Goal: Task Accomplishment & Management: Use online tool/utility

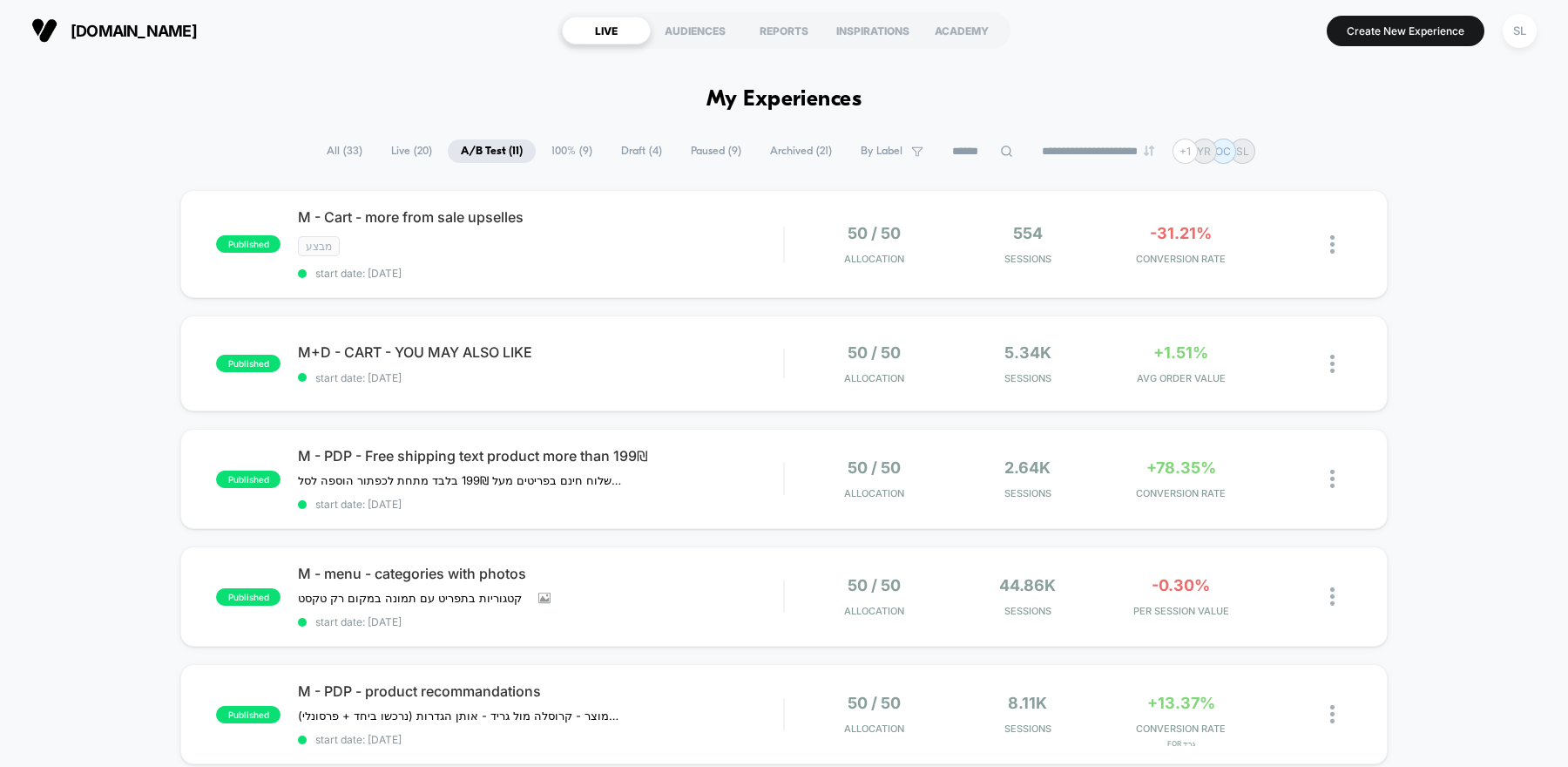
click at [88, 27] on span "[DOMAIN_NAME]" at bounding box center [134, 31] width 127 height 18
click at [1521, 28] on div "SL" at bounding box center [1520, 31] width 34 height 34
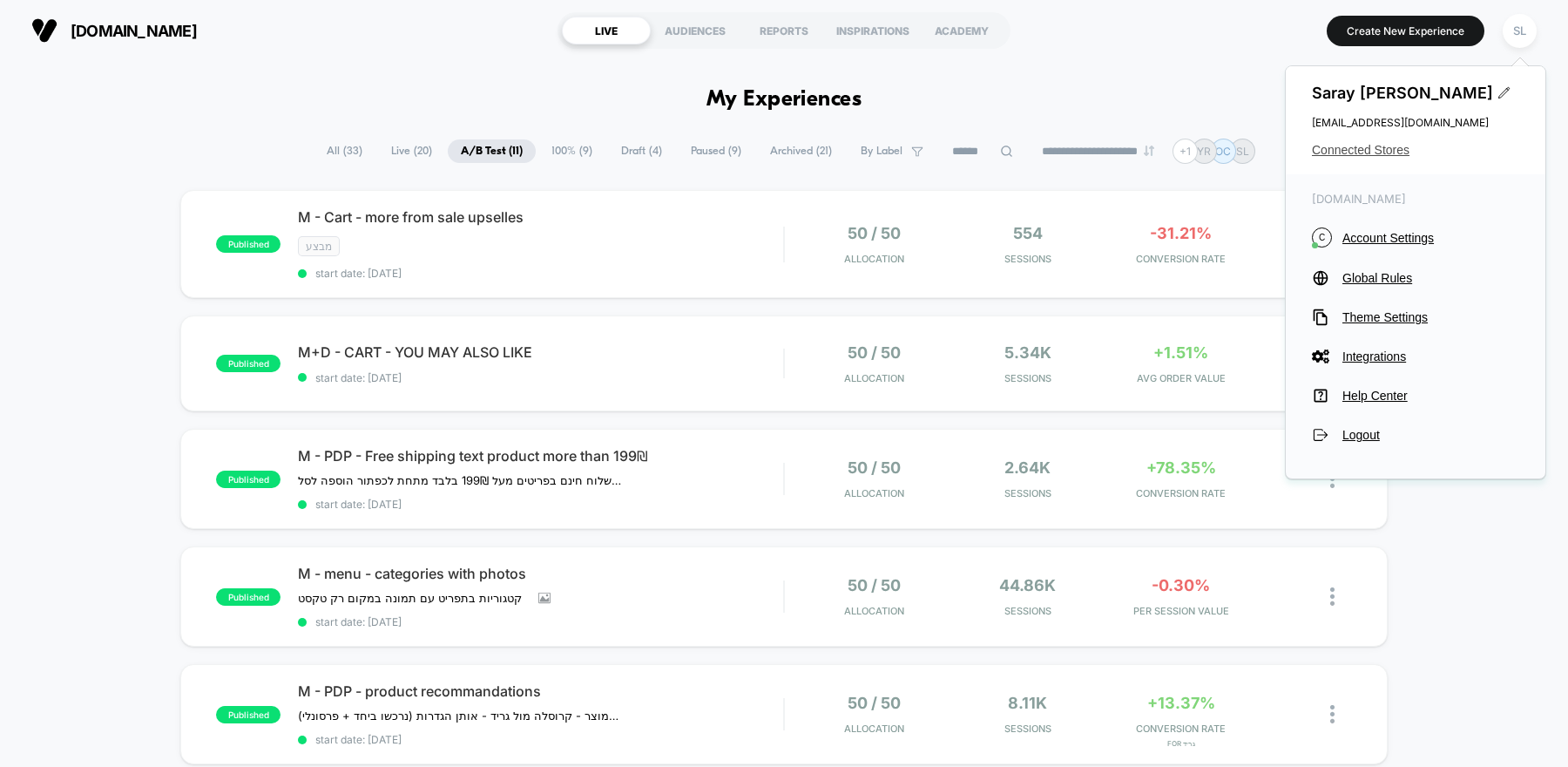
click at [1360, 150] on span "Connected Stores" at bounding box center [1416, 150] width 208 height 14
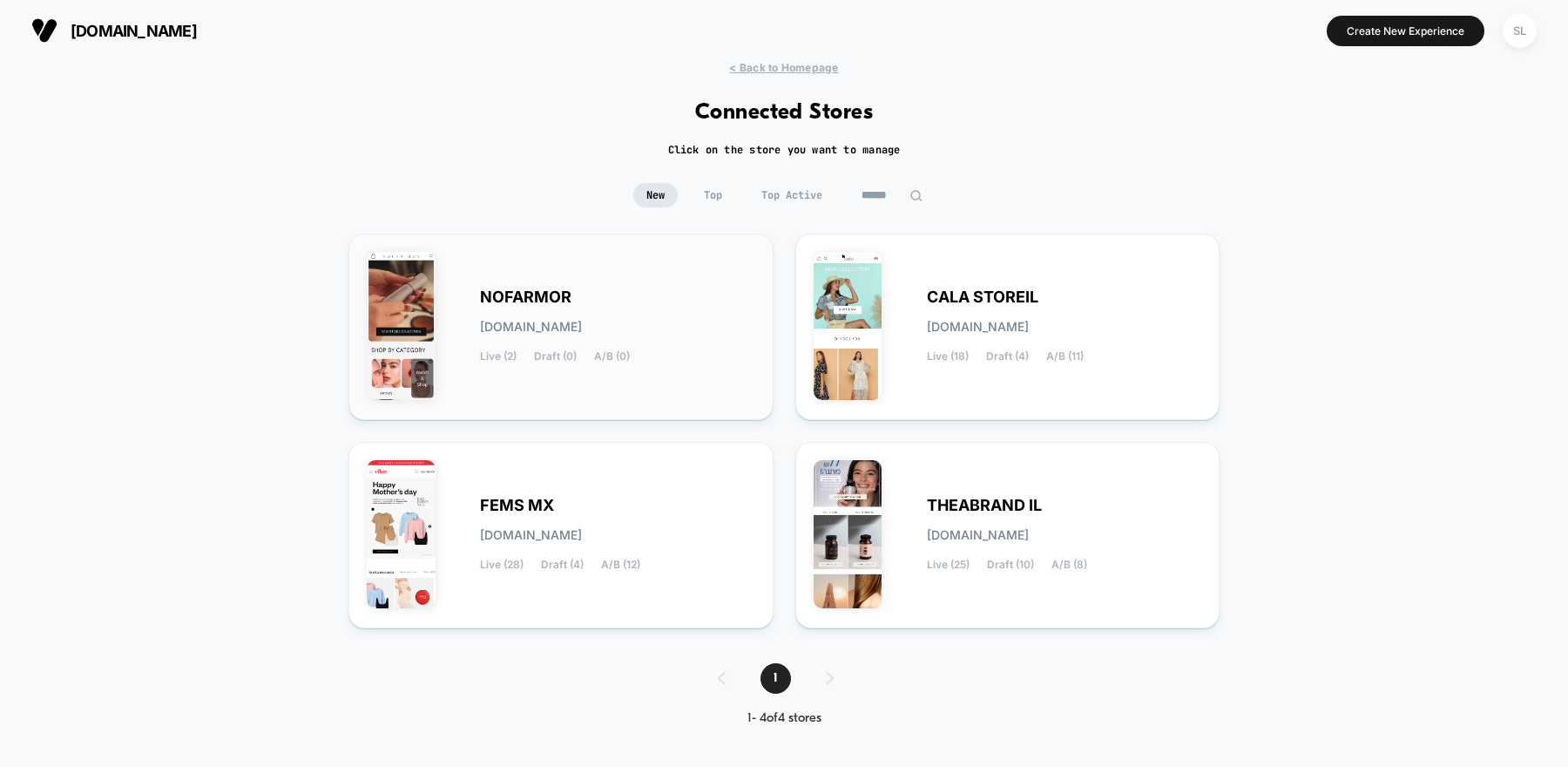
click at [650, 313] on div "NOFARMOR nofarmor.myshopify.com Live (2) Draft (0) A/B (0)" at bounding box center [617, 326] width 275 height 71
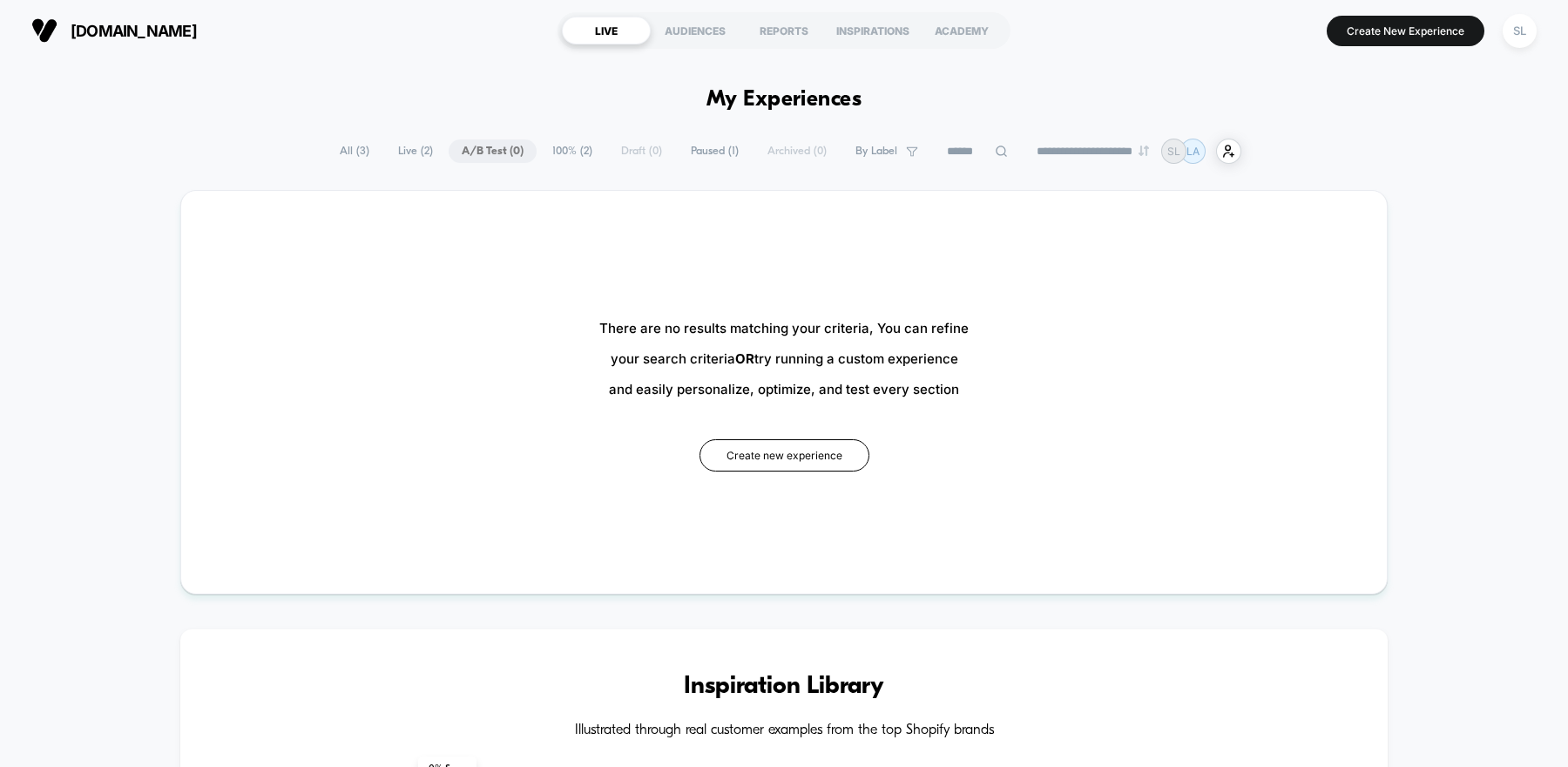
click at [557, 149] on span "100% ( 2 )" at bounding box center [572, 150] width 66 height 24
